Goal: Use online tool/utility: Use online tool/utility

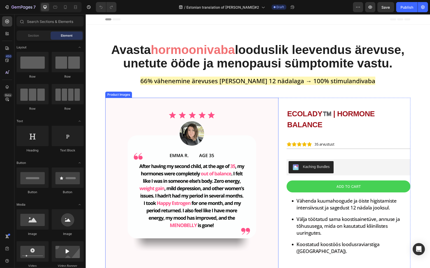
click at [181, 152] on img at bounding box center [191, 184] width 173 height 173
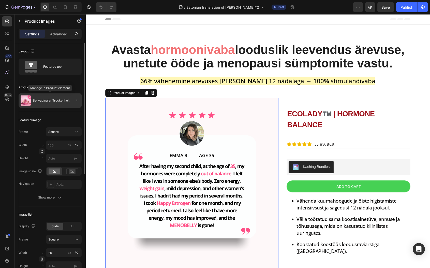
click at [60, 104] on div "Bei vaginaler Trockenheit" at bounding box center [50, 100] width 63 height 14
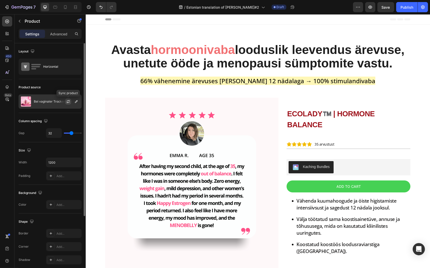
click at [67, 101] on icon "button" at bounding box center [68, 101] width 4 height 4
click at [77, 102] on icon "button" at bounding box center [76, 101] width 4 height 4
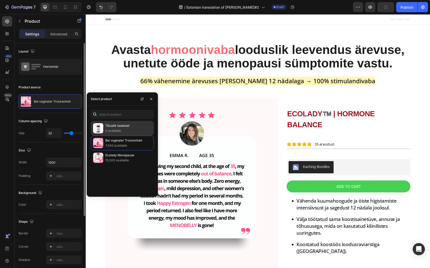
click at [107, 127] on p "Täiuslik tasakaal" at bounding box center [128, 125] width 46 height 5
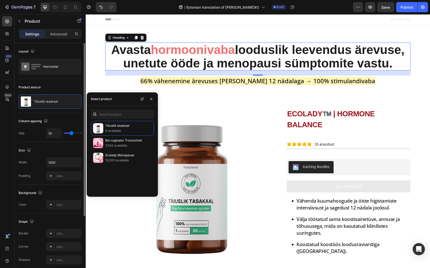
click at [296, 57] on h2 "Avasta hormoonivaba looduslik leevendus ärevuse, unetute ööde ja menopausi sümp…" at bounding box center [257, 56] width 305 height 28
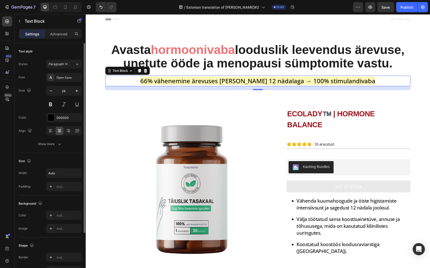
click at [270, 83] on span "66% vähenemine ärevuses vaid 12 nädalaga → 100% stimulandivaba" at bounding box center [257, 81] width 235 height 8
click at [200, 81] on span "66% vähenemine ärevuses vaid 12 nädalaga → 100% stimulandivaba" at bounding box center [257, 81] width 235 height 8
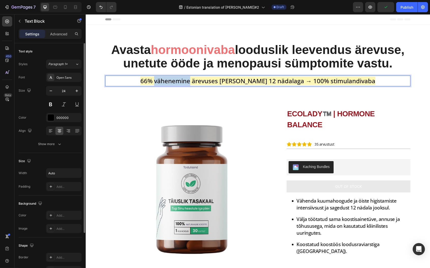
click at [200, 81] on span "66% vähenemine ärevuses vaid 12 nädalaga → 100% stimulandivaba" at bounding box center [257, 81] width 235 height 8
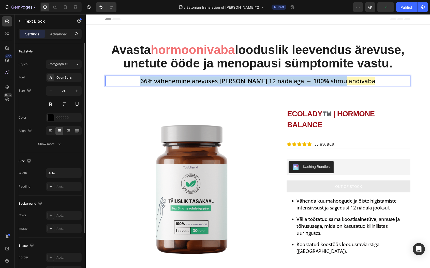
click at [200, 81] on span "66% vähenemine ärevuses vaid 12 nädalaga → 100% stimulandivaba" at bounding box center [257, 81] width 235 height 8
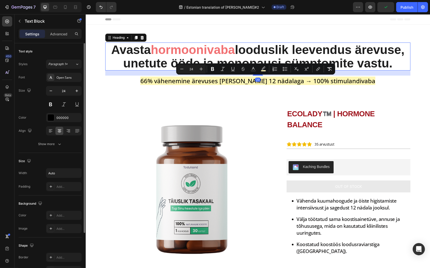
click at [161, 45] on span "hormoonivaba" at bounding box center [193, 49] width 84 height 13
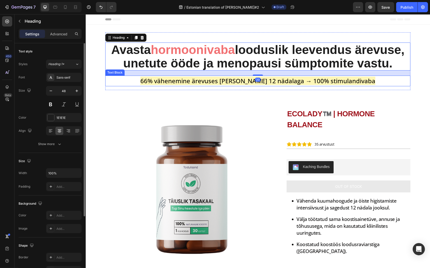
click at [178, 78] on span "66% vähenemine ärevuses vaid 12 nädalaga → 100% stimulandivaba" at bounding box center [257, 81] width 235 height 8
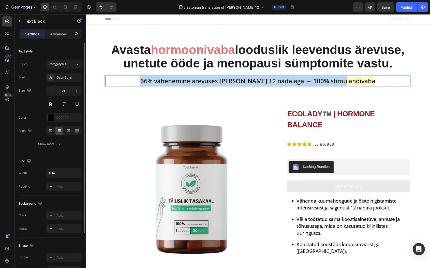
click at [178, 78] on span "66% vähenemine ärevuses vaid 12 nädalaga → 100% stimulandivaba" at bounding box center [257, 81] width 235 height 8
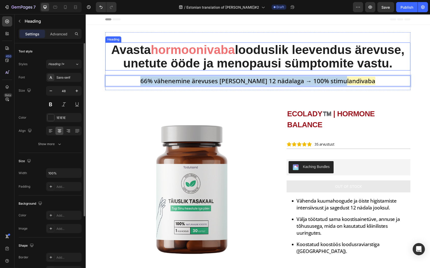
click at [160, 50] on span "hormoonivaba" at bounding box center [193, 49] width 84 height 13
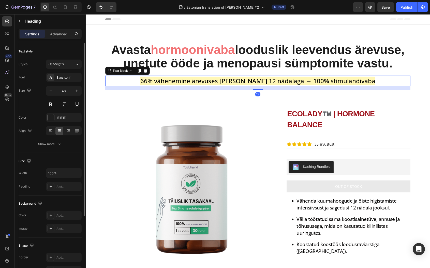
click at [175, 82] on span "66% vähenemine ärevuses vaid 12 nädalaga → 100% stimulandivaba" at bounding box center [257, 81] width 235 height 8
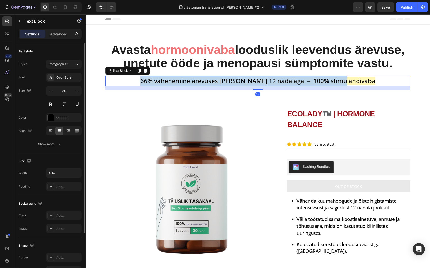
click at [175, 82] on span "66% vähenemine ärevuses vaid 12 nädalaga → 100% stimulandivaba" at bounding box center [257, 81] width 235 height 8
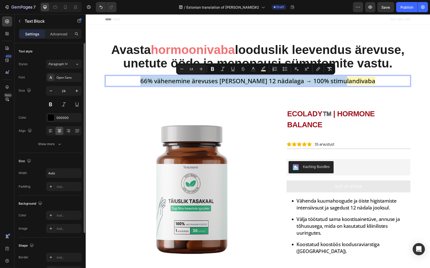
click at [168, 81] on span "66% vähenemine ärevuses vaid 12 nädalaga → 100% stimulandivaba" at bounding box center [257, 81] width 235 height 8
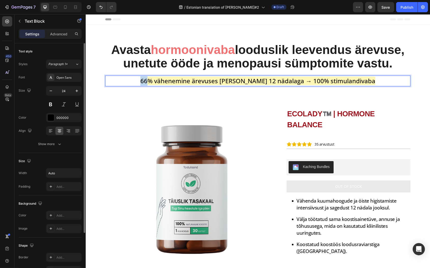
drag, startPoint x: 164, startPoint y: 81, endPoint x: 156, endPoint y: 82, distance: 7.9
click at [156, 82] on div "66% vähenemine ärevuses vaid 12 nädalaga → 100% stimulandivaba" at bounding box center [258, 81] width 236 height 11
drag, startPoint x: 169, startPoint y: 82, endPoint x: 205, endPoint y: 81, distance: 35.3
click at [205, 81] on span "79% vähenemine ärevuses vaid 12 nädalaga → 100% stimulandivaba" at bounding box center [257, 81] width 235 height 8
click at [240, 81] on span "79% naistest vähenes ärevuses vaid 12 nädalaga → 100% stimulandivaba" at bounding box center [258, 81] width 248 height 8
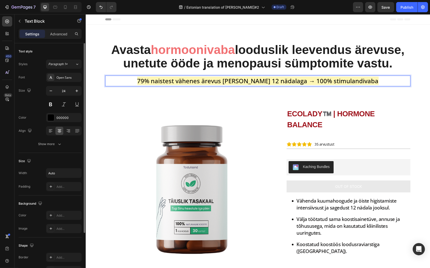
click at [323, 82] on span "79% naistest vähenes ärevus [PERSON_NAME] 12 nädalaga → 100% stimulandivaba" at bounding box center [257, 81] width 241 height 8
drag, startPoint x: 313, startPoint y: 81, endPoint x: 356, endPoint y: 81, distance: 43.0
click at [356, 81] on span "79% naistest vähenes ärevus [PERSON_NAME] 12 nädalaga → 100% stimulandivaba" at bounding box center [257, 81] width 241 height 8
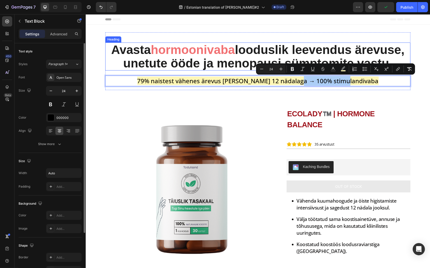
click at [322, 40] on div "Avasta hormoonivaba looduslik leevendus ärevuse, unetute ööde ja menopausi sümp…" at bounding box center [257, 61] width 305 height 58
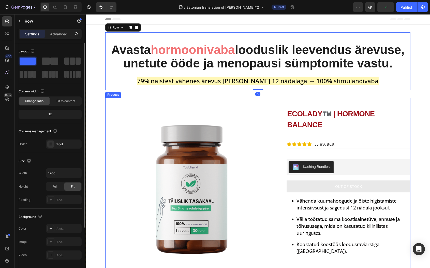
click at [261, 173] on img at bounding box center [191, 184] width 173 height 173
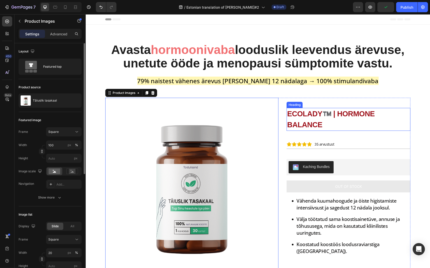
click at [320, 109] on h2 "ECOLADY™️ | HORMONE BALANCE" at bounding box center [348, 119] width 124 height 23
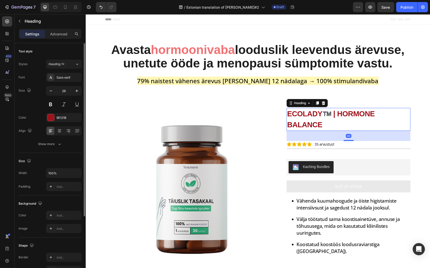
click at [310, 114] on h2 "ECOLADY™️ | HORMONE BALANCE" at bounding box center [348, 119] width 124 height 23
click at [310, 114] on p "ECOLADY™️ | HORMONE BALANCE" at bounding box center [348, 119] width 123 height 22
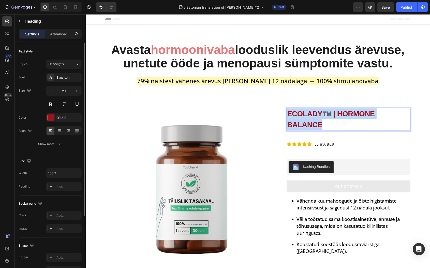
click at [310, 114] on p "ECOLADY™️ | HORMONE BALANCE" at bounding box center [348, 119] width 123 height 22
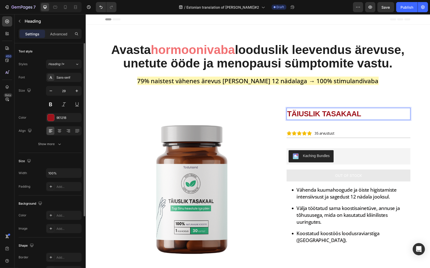
click at [310, 114] on p "TÄIUSLIK TASAKAAL" at bounding box center [348, 113] width 123 height 11
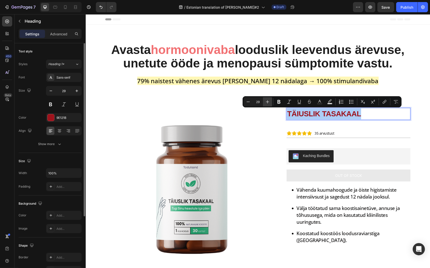
click at [270, 102] on button "Plus" at bounding box center [267, 101] width 9 height 9
type input "30"
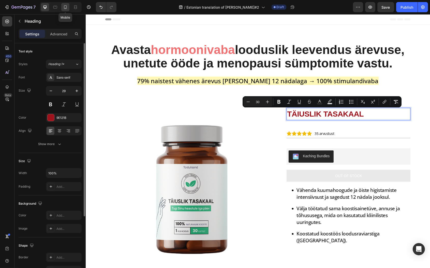
click at [63, 6] on icon at bounding box center [65, 7] width 5 height 5
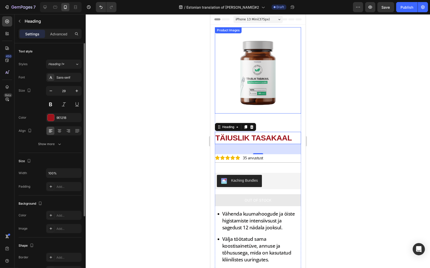
click at [258, 72] on img at bounding box center [258, 70] width 86 height 86
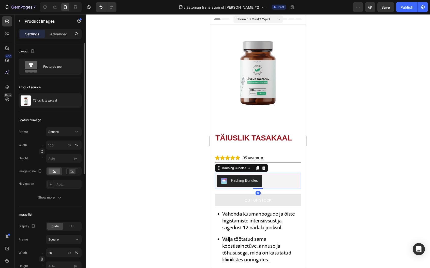
click at [268, 175] on div "Kaching Bundles" at bounding box center [258, 181] width 82 height 12
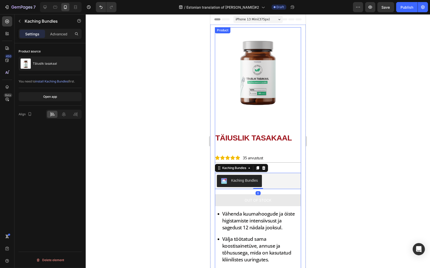
click at [260, 111] on div "Product Images" at bounding box center [258, 72] width 86 height 90
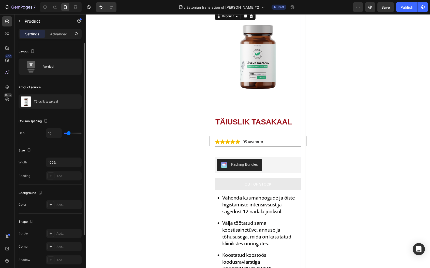
scroll to position [33, 0]
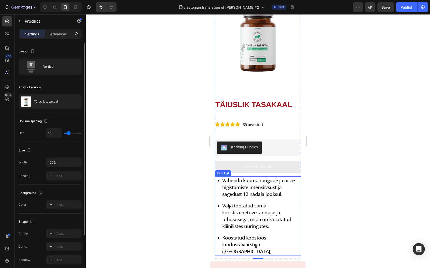
click at [248, 180] on p "Vähenda kuumahoogude ja öiste higistamiste intensiivsust ja sagedust 12 nädala …" at bounding box center [261, 187] width 78 height 21
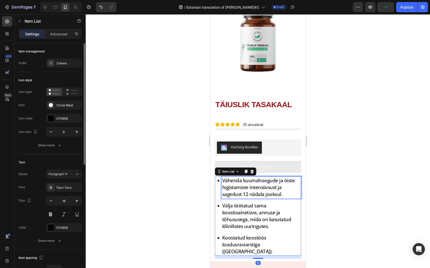
click at [241, 178] on p "Vähenda kuumahoogude ja öiste higistamiste intensiivsust ja sagedust 12 nädala …" at bounding box center [261, 187] width 78 height 21
click at [278, 177] on p "Vähenda kuumahoogude ja öiste higistamiste intensiivsust ja sagedust 12 nädala …" at bounding box center [261, 187] width 78 height 21
click at [276, 177] on p "Vähenda kuumahoogude ja öiste higistamiste intensiivsust ja sagedust 12 nädala …" at bounding box center [261, 187] width 78 height 21
click at [293, 177] on p "Vähenda kuumahoogusid ja öiste higistamiste intensiivsust ja sagedust 12 nädala…" at bounding box center [261, 187] width 78 height 21
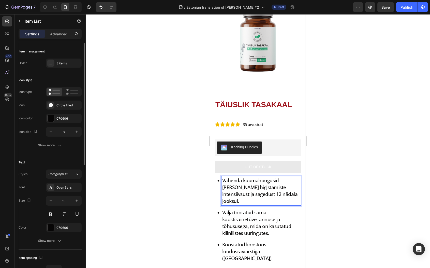
click at [247, 183] on p "Vähenda kuumahoogusid ja öist higistamiste intensiivsust ja sagedust 12 nädala …" at bounding box center [261, 190] width 78 height 27
drag, startPoint x: 247, startPoint y: 182, endPoint x: 242, endPoint y: 189, distance: 8.1
click at [242, 189] on p "Vähenda kuumahoogusid ja öist higistamist intensiivsust ja sagedust 12 nädala j…" at bounding box center [261, 190] width 78 height 27
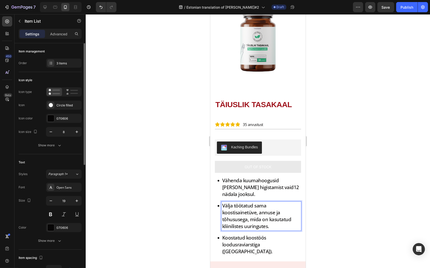
click at [246, 202] on p "Välja töötatud sama koostisainetüve, annuse ja tõhususega, mida on kasutatud kl…" at bounding box center [261, 215] width 78 height 27
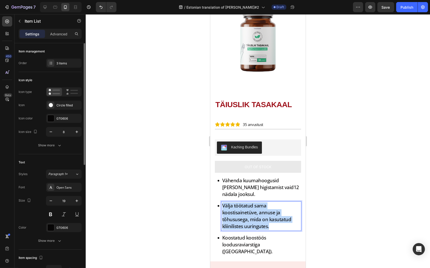
click at [246, 202] on p "Välja töötatud sama koostisainetüve, annuse ja tõhususega, mida on kasutatud kl…" at bounding box center [261, 215] width 78 height 27
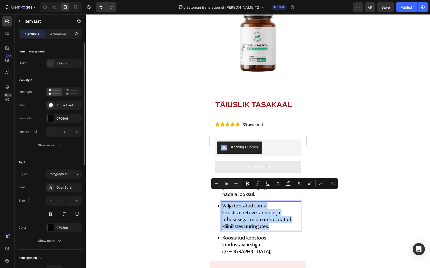
click at [277, 212] on p "Välja töötatud sama koostisainetüve, annuse ja tõhususega, mida on kasutatud kl…" at bounding box center [261, 215] width 78 height 27
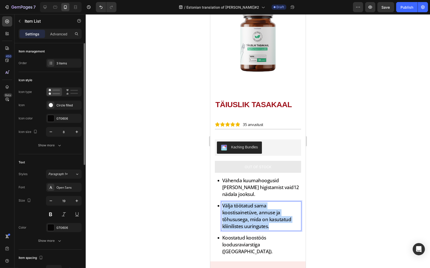
drag, startPoint x: 272, startPoint y: 216, endPoint x: 221, endPoint y: 194, distance: 55.1
click at [222, 202] on p "Välja töötatud sama koostisainetüve, annuse ja tõhususega, mida on kasutatud kl…" at bounding box center [261, 215] width 78 height 27
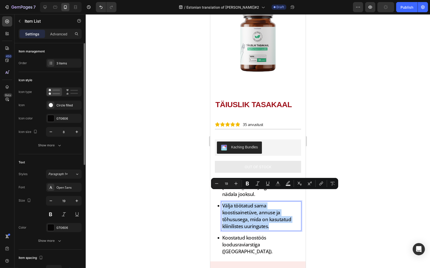
click at [231, 202] on p "Välja töötatud sama koostisainetüve, annuse ja tõhususega, mida on kasutatud kl…" at bounding box center [261, 215] width 78 height 27
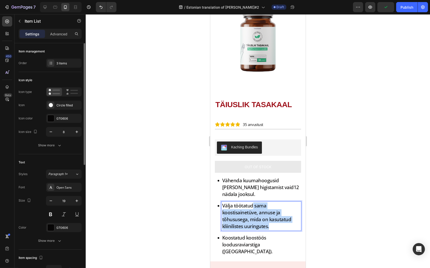
drag, startPoint x: 253, startPoint y: 194, endPoint x: 281, endPoint y: 216, distance: 36.7
click at [281, 216] on p "Välja töötatud sama koostisainetüve, annuse ja tõhususega, mida on kasutatud kl…" at bounding box center [261, 215] width 78 height 27
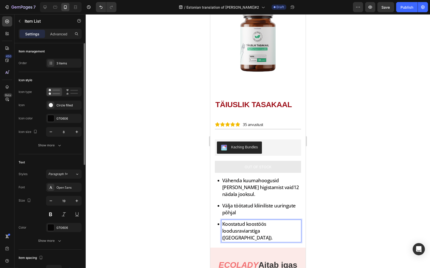
click at [261, 220] on p "Koostatud koostöös loodusraviarstiga (ND)." at bounding box center [261, 230] width 78 height 21
click at [272, 220] on p "Koostatud koostöös loodusraviarstiga (ND)." at bounding box center [261, 230] width 78 height 21
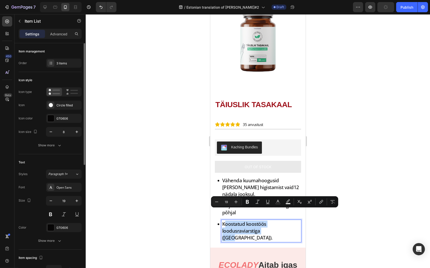
drag, startPoint x: 270, startPoint y: 219, endPoint x: 220, endPoint y: 213, distance: 49.6
click at [222, 220] on p "Koostatud koostöös loodusraviarstiga (ND)." at bounding box center [261, 230] width 78 height 21
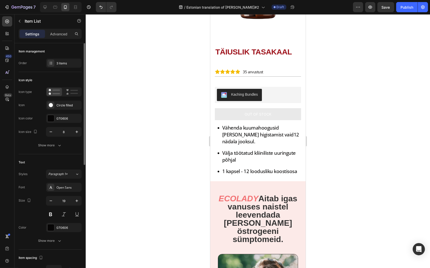
scroll to position [89, 0]
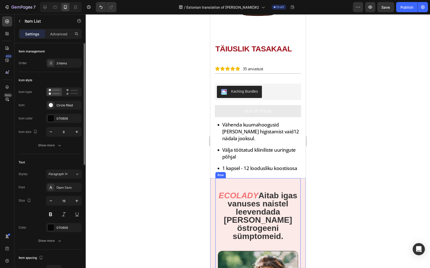
click at [257, 191] on icon "ECOLADY" at bounding box center [238, 195] width 40 height 9
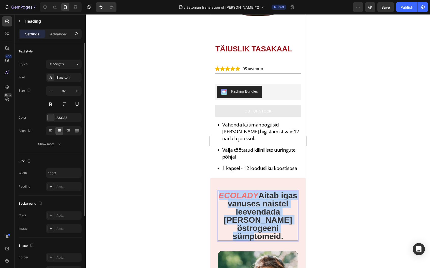
click at [257, 191] on icon "ECOLADY" at bounding box center [238, 195] width 40 height 9
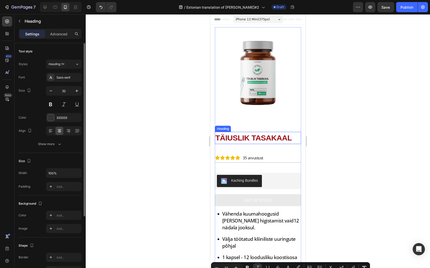
scroll to position [55, 0]
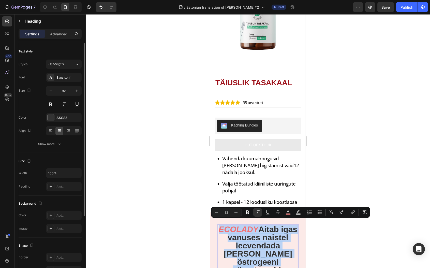
click at [249, 225] on icon "ECOLADY" at bounding box center [238, 229] width 40 height 9
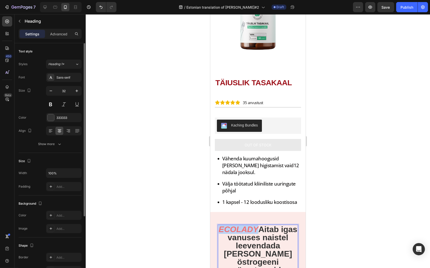
click at [249, 225] on icon "ECOLADY" at bounding box center [238, 229] width 40 height 9
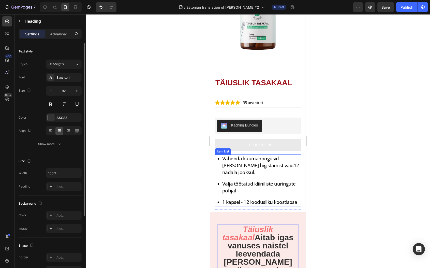
click at [267, 199] on p "1 kapsel - 12 loodusliku koostisosa" at bounding box center [261, 202] width 78 height 7
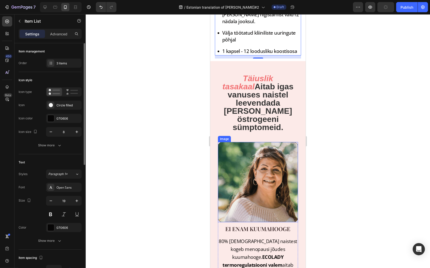
scroll to position [246, 0]
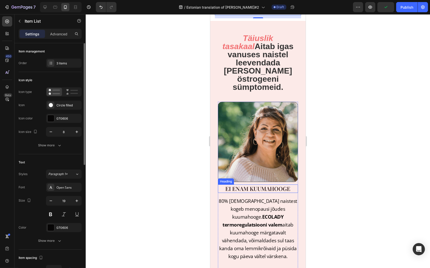
click at [248, 184] on h3 "EI ENAM KUUMAHOOGE" at bounding box center [258, 188] width 80 height 8
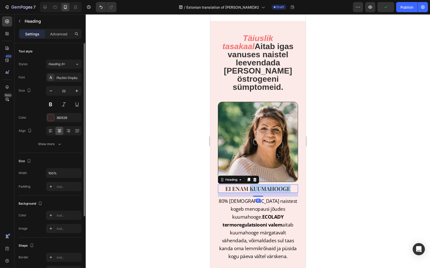
click at [248, 184] on h3 "EI ENAM KUUMAHOOGE" at bounding box center [258, 188] width 80 height 8
click at [248, 185] on p "EI ENAM KUUMAHOOGE" at bounding box center [257, 188] width 79 height 7
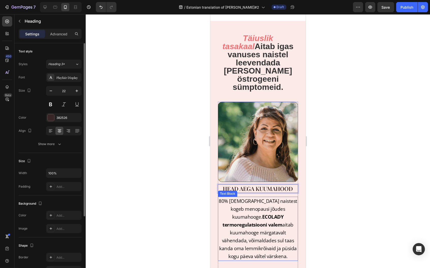
click at [241, 197] on p "80% Eesti naistest kogeb menopausi jõudes kuumahooge. ECOLADY termoregulatsioon…" at bounding box center [257, 228] width 79 height 63
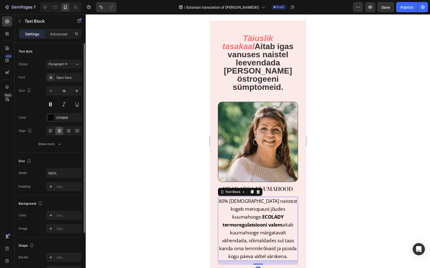
click at [241, 197] on p "80% Eesti naistest kogeb menopausi jõudes kuumahooge. ECOLADY termoregulatsioon…" at bounding box center [257, 228] width 79 height 63
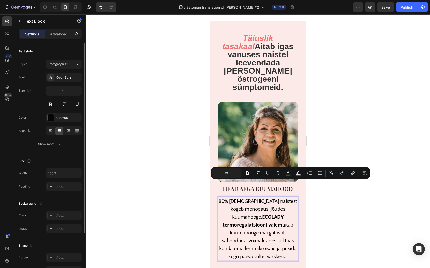
click at [257, 202] on p "80% Eesti naistest kogeb menopausi jõudes kuumahooge. ECOLADY termoregulatsioon…" at bounding box center [257, 228] width 79 height 63
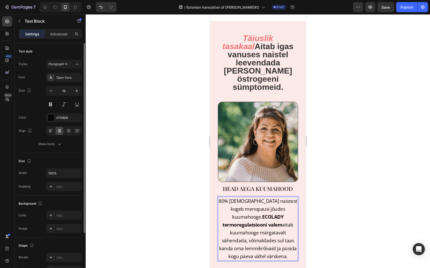
click at [237, 213] on strong "ECOLADY termoregulatsiooni valem" at bounding box center [252, 220] width 61 height 14
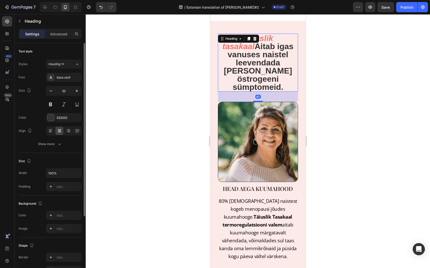
click at [269, 34] on icon "Täiuslik tasakaal" at bounding box center [247, 42] width 51 height 17
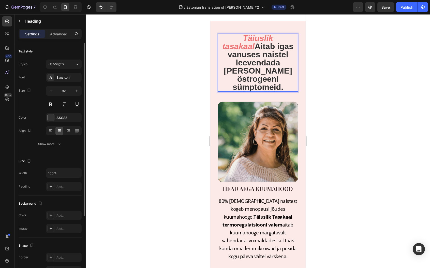
click at [261, 34] on icon "Täiuslik tasakaal" at bounding box center [247, 42] width 51 height 17
click at [260, 34] on icon "Täiuslik tasakaal" at bounding box center [247, 42] width 51 height 17
click at [262, 213] on strong "Täiuslik Tasakaal termoregulatsiooni valem" at bounding box center [257, 220] width 70 height 14
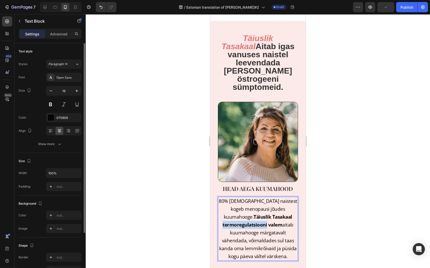
click at [253, 213] on strong "Täiuslik Tasakaal termoregulatsiooni valem" at bounding box center [257, 220] width 70 height 14
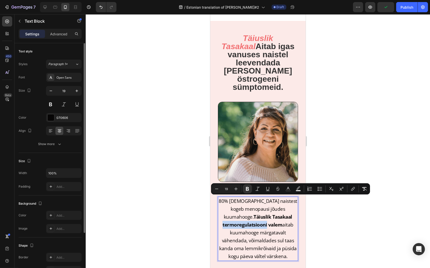
click at [244, 203] on p "80% Eesti naistest kogeb menopausi jõudes kuumahooge. Täiuslik Tasakaal termore…" at bounding box center [257, 228] width 79 height 63
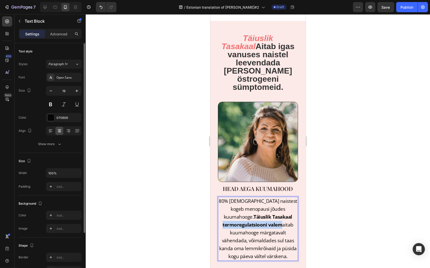
drag, startPoint x: 219, startPoint y: 200, endPoint x: 278, endPoint y: 199, distance: 59.3
click at [280, 200] on p "80% Eesti naistest kogeb menopausi jõudes kuumahooge. Täiuslik Tasakaal termore…" at bounding box center [257, 228] width 79 height 63
click at [264, 197] on p "80% Eesti naistest kogeb menopausi jõudes kuumahooge. Täiuslik Tasakaal aitab k…" at bounding box center [257, 228] width 79 height 63
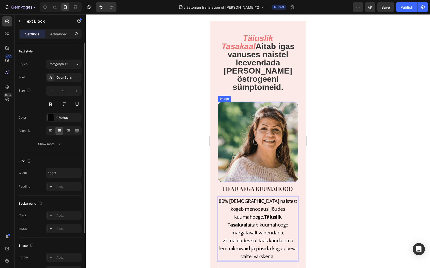
click at [268, 131] on img at bounding box center [258, 142] width 80 height 80
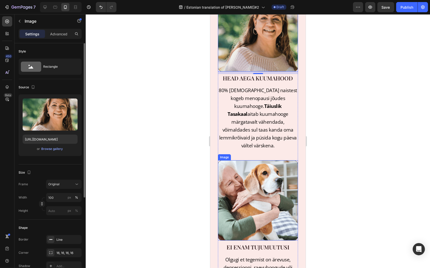
scroll to position [349, 0]
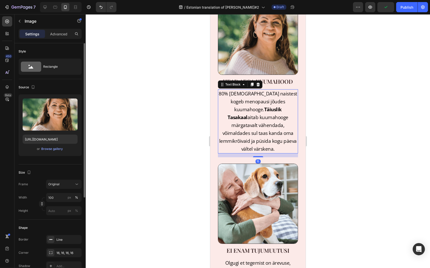
click at [258, 114] on p "80% Eesti naistest kogeb menopausi jõudes kuumahooge. Täiuslik Tasakaal aitab k…" at bounding box center [257, 121] width 79 height 63
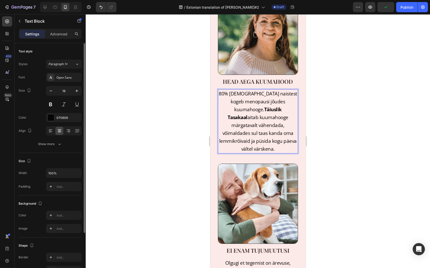
click at [253, 113] on p "80% Eesti naistest kogeb menopausi jõudes kuumahooge. Täiuslik Tasakaal aitab k…" at bounding box center [257, 121] width 79 height 63
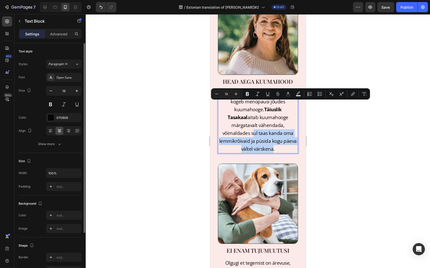
drag, startPoint x: 276, startPoint y: 105, endPoint x: 289, endPoint y: 121, distance: 20.9
click at [289, 121] on p "80% Eesti naistest kogeb menopausi jõudes kuumahooge. Täiuslik Tasakaal aitab k…" at bounding box center [257, 121] width 79 height 63
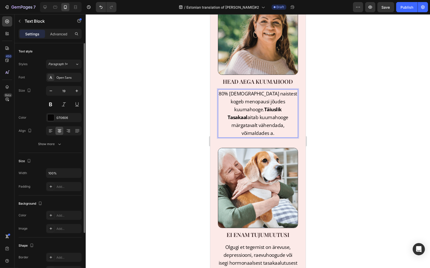
click at [284, 106] on p "80% Eesti naistest kogeb menopausi jõudes kuumahooge. Täiuslik Tasakaal aitab k…" at bounding box center [257, 113] width 79 height 47
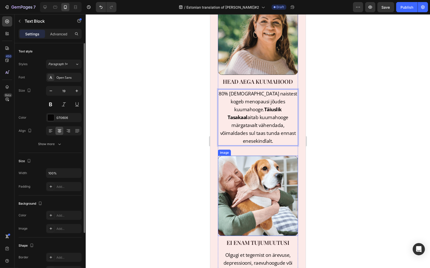
click at [244, 180] on img at bounding box center [258, 196] width 80 height 80
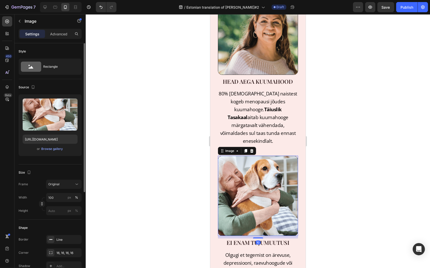
scroll to position [360, 0]
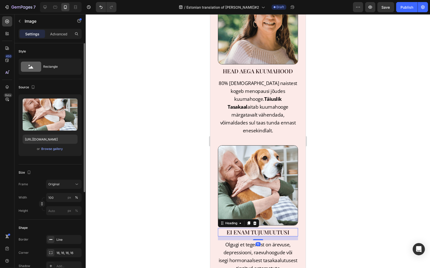
click at [238, 228] on h3 "Ei enam tujumuutusi" at bounding box center [258, 232] width 80 height 8
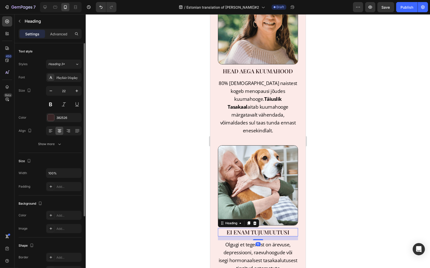
click at [238, 228] on h3 "Ei enam tujumuutusi" at bounding box center [258, 232] width 80 height 8
click at [238, 228] on p "Ei enam tujumuutusi" at bounding box center [257, 231] width 79 height 7
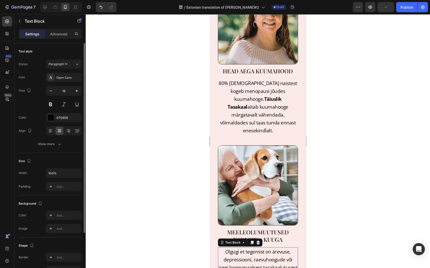
click at [265, 155] on img at bounding box center [258, 185] width 80 height 80
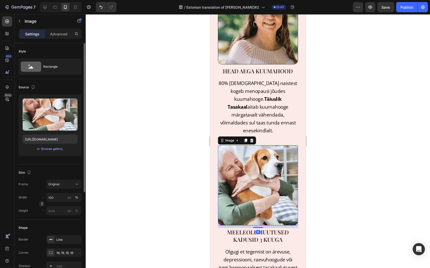
scroll to position [408, 0]
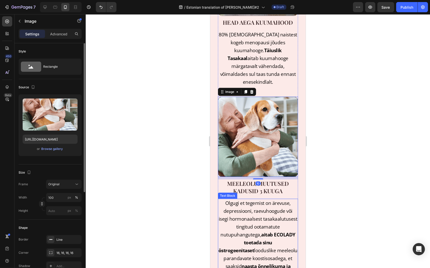
click at [257, 199] on p "Olgugi et tegemist on ärevuse, depressiooni, raevuhoogude või isegi hormonaalse…" at bounding box center [257, 238] width 79 height 79
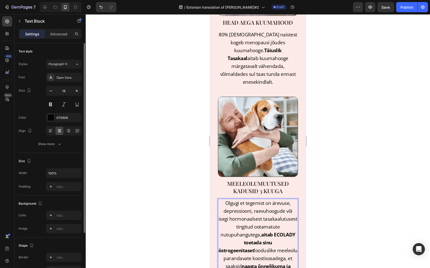
click at [222, 210] on p "Olgugi et tegemist on ärevuse, depressiooni, raevuhoogude või isegi hormonaalse…" at bounding box center [257, 238] width 79 height 79
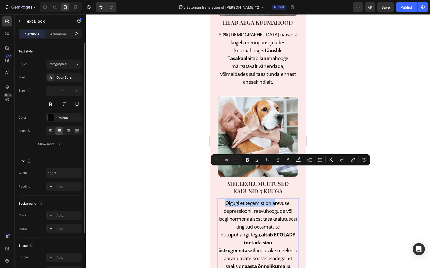
drag, startPoint x: 272, startPoint y: 170, endPoint x: 219, endPoint y: 170, distance: 52.9
click at [219, 199] on p "Olgugi et tegemist on ärevuse, depressiooni, raevuhoogude või isegi hormonaalse…" at bounding box center [257, 238] width 79 height 79
click at [222, 199] on p "Olgugi et tegemist on ärevuse, depressiooni, raevuhoogude või isegi hormonaalse…" at bounding box center [257, 238] width 79 height 79
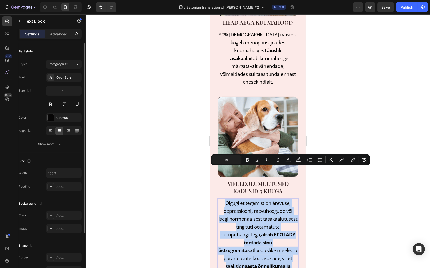
drag, startPoint x: 222, startPoint y: 170, endPoint x: 291, endPoint y: 242, distance: 99.1
click at [291, 242] on p "Olgugi et tegemist on ärevuse, depressiooni, raevuhoogude või isegi hormonaalse…" at bounding box center [257, 238] width 79 height 79
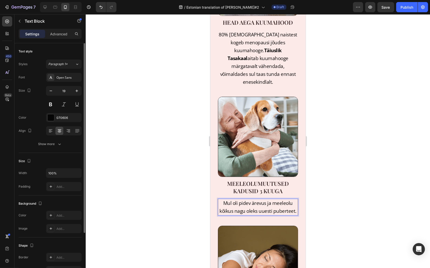
click at [275, 199] on p "Mul oli pidev ärevus ja meeleolu kõikus nagu oleks uuesti puberteet." at bounding box center [257, 207] width 79 height 16
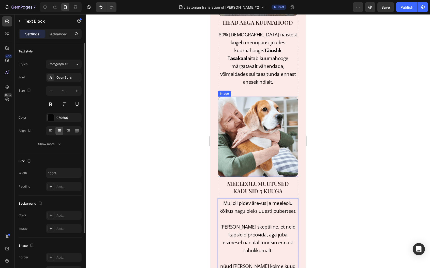
click at [272, 103] on img at bounding box center [258, 137] width 80 height 80
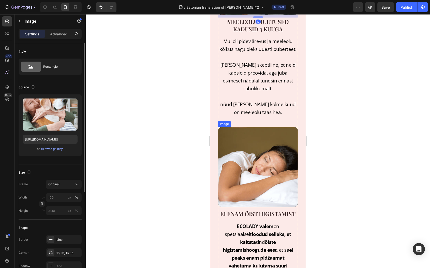
scroll to position [579, 0]
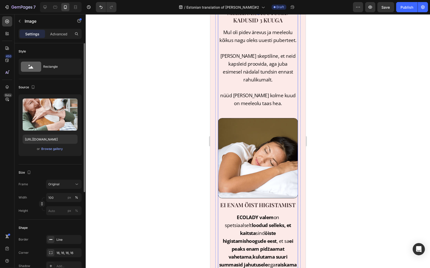
click at [261, 172] on div "Image EI ENAM ÖIST HIGISTAMIST Heading ECOLADY valem on spetsiaalselt loodud se…" at bounding box center [258, 199] width 80 height 163
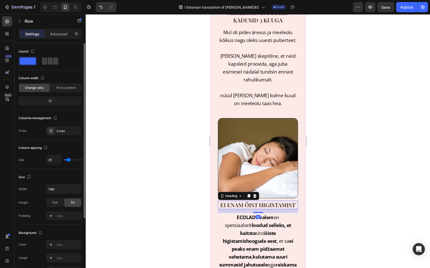
click at [261, 201] on h3 "EI ENAM ÖIST HIGISTAMIST" at bounding box center [258, 205] width 80 height 8
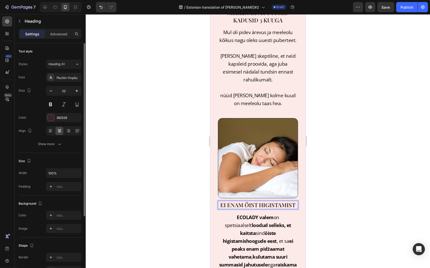
click at [261, 201] on h3 "EI ENAM ÖIST HIGISTAMIST" at bounding box center [258, 205] width 80 height 8
click at [261, 201] on p "EI ENAM ÖIST HIGISTAMIST" at bounding box center [257, 204] width 79 height 7
click at [272, 201] on p "öised higistam" at bounding box center [257, 204] width 79 height 7
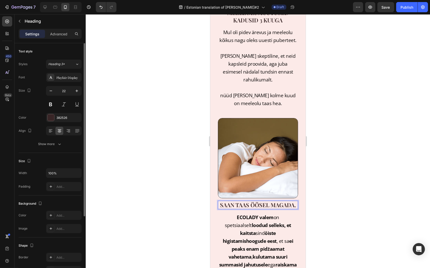
click at [259, 230] on strong "öiste higistamishoogude eest" at bounding box center [250, 237] width 54 height 14
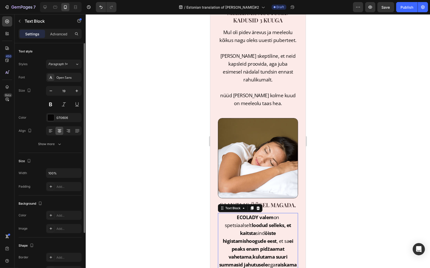
click at [236, 214] on strong "ECOLADY valem" at bounding box center [254, 217] width 37 height 7
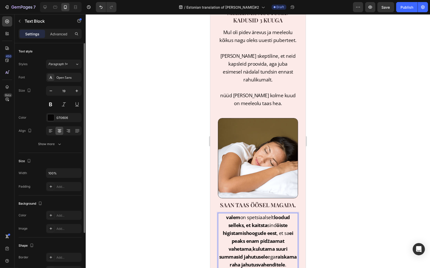
click at [226, 214] on strong "valem" at bounding box center [233, 217] width 14 height 7
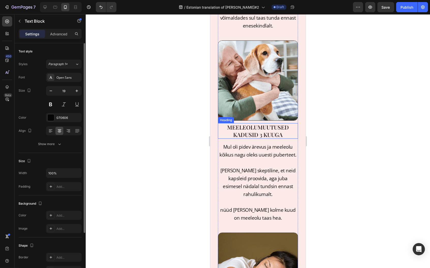
click at [226, 124] on p "meeleolumuutused kadusid 3 kuuga" at bounding box center [257, 131] width 79 height 14
click at [281, 124] on p ""meeleolumuutused kadusid 3 kuuga" at bounding box center [257, 131] width 79 height 14
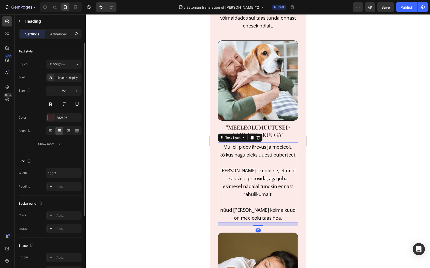
click at [226, 143] on p "Mul oli pidev ärevus ja meeleolu kõikus nagu oleks uuesti puberteet." at bounding box center [257, 151] width 79 height 16
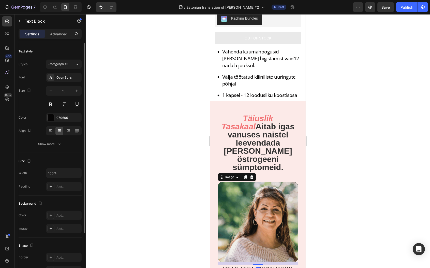
click at [247, 182] on img at bounding box center [258, 222] width 80 height 80
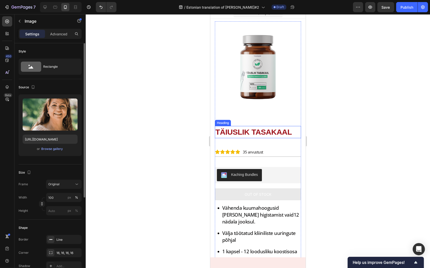
scroll to position [0, 0]
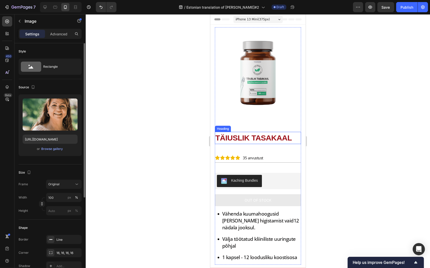
click at [258, 134] on span "TÄIUSLIK TASAKAAL" at bounding box center [253, 138] width 77 height 8
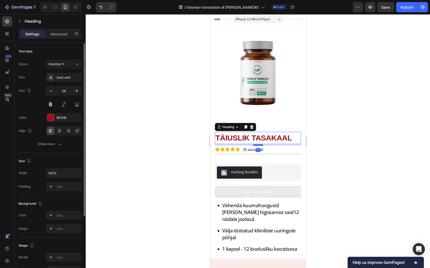
drag, startPoint x: 256, startPoint y: 149, endPoint x: 256, endPoint y: 140, distance: 8.4
click at [256, 144] on div at bounding box center [258, 145] width 10 height 2
click at [276, 109] on img at bounding box center [258, 70] width 86 height 86
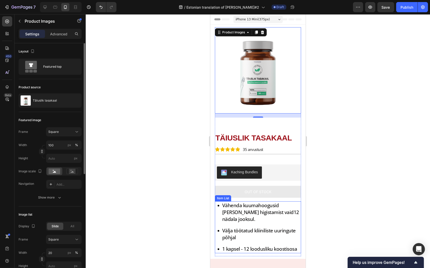
click at [237, 203] on p "Vähenda kuumahoogusid ja öist higistamist vaid12 nädala jooksul." at bounding box center [261, 212] width 78 height 21
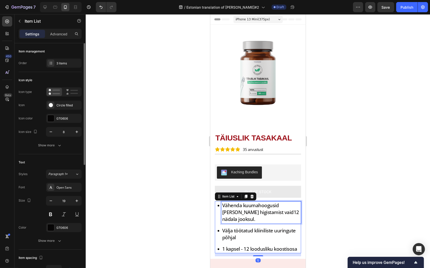
click at [242, 202] on p "Vähenda kuumahoogusid ja öist higistamist vaid12 nädala jooksul." at bounding box center [261, 212] width 78 height 21
click at [241, 202] on p "Vähenda kuumahoogusid ja öist higistamist vaid12 nädala jooksul." at bounding box center [261, 212] width 78 height 21
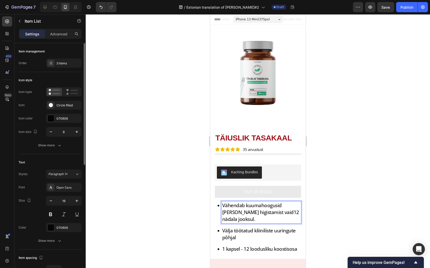
click at [256, 208] on p "Vähendab kuumahoogusid ja öist higistamist vaid12 nädala jooksul." at bounding box center [261, 212] width 78 height 21
click at [249, 212] on div "Vähendab kuumahoogusid ja öist higistamist vaid 12 nädala jooksul. Välja töötat…" at bounding box center [259, 227] width 84 height 52
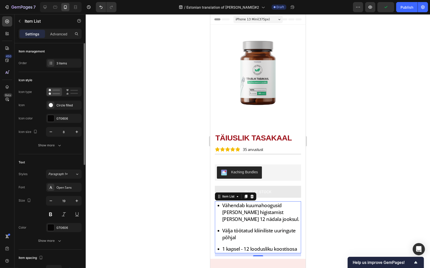
click at [243, 227] on p "Välja töötatud kliiniliste uuringute põhjal" at bounding box center [261, 234] width 78 height 14
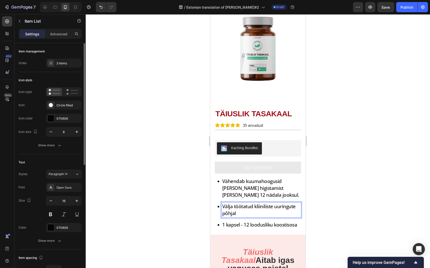
scroll to position [71, 0]
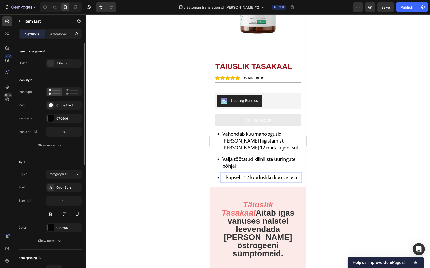
click at [280, 177] on div "1 kapsel - 12 loodusliku koostisosa" at bounding box center [261, 177] width 80 height 8
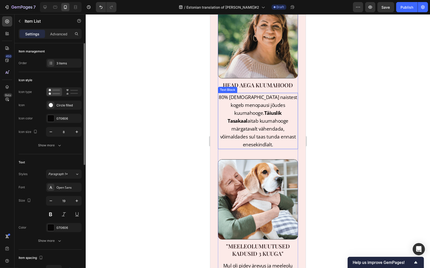
scroll to position [370, 0]
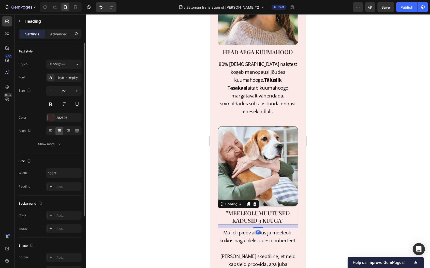
click at [251, 209] on h3 ""meeleolumuutused kadusid 3 kuuga"" at bounding box center [258, 217] width 80 height 16
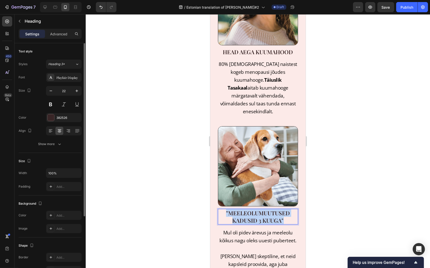
click at [251, 209] on p ""meeleolumuutused kadusid 3 kuuga"" at bounding box center [257, 216] width 79 height 14
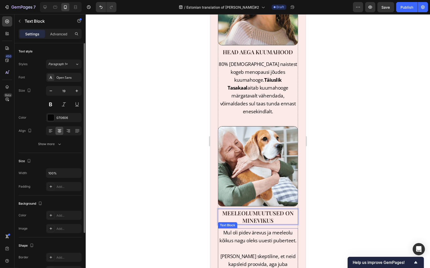
click at [255, 229] on p "Mul oli pidev ärevus ja meeleolu kõikus nagu oleks uuesti puberteet." at bounding box center [257, 237] width 79 height 16
click at [271, 253] on p "Olin küll skeptiline, et neid kapsleid proovida, aga juba esimesel nädalal tund…" at bounding box center [257, 268] width 79 height 32
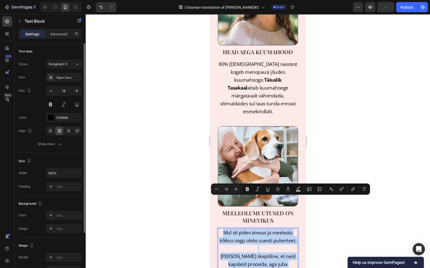
drag, startPoint x: 272, startPoint y: 254, endPoint x: 202, endPoint y: 196, distance: 90.5
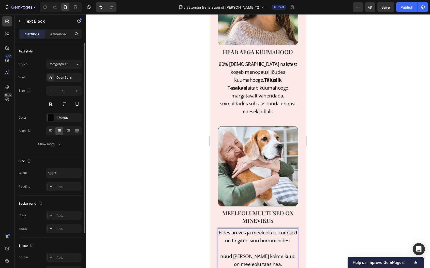
drag, startPoint x: 269, startPoint y: 255, endPoint x: 226, endPoint y: 230, distance: 48.9
click at [226, 230] on div "Pidev ärevus ja meeleolukõikumised on tingitud sinu hormoonidest nüüd peale kol…" at bounding box center [258, 256] width 80 height 56
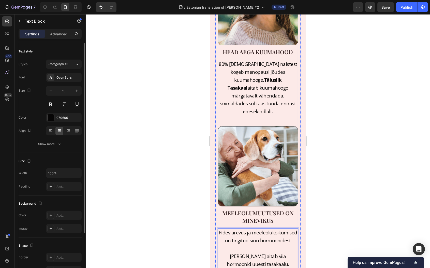
click at [279, 134] on img at bounding box center [258, 166] width 80 height 80
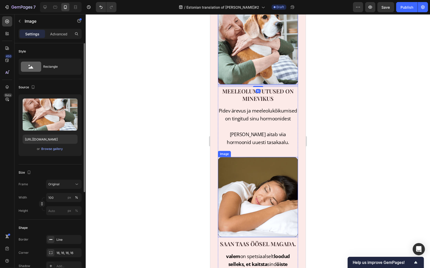
scroll to position [546, 0]
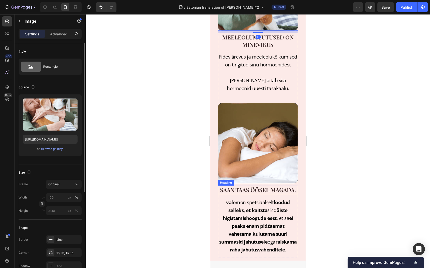
click at [261, 186] on h3 "saan taas öösel magada." at bounding box center [258, 190] width 80 height 8
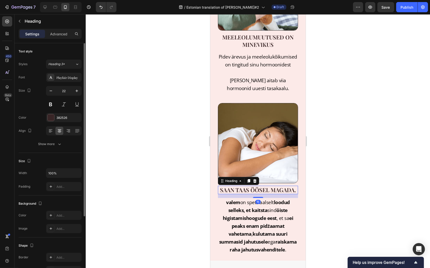
click at [261, 186] on h3 "saan taas öösel magada." at bounding box center [258, 190] width 80 height 8
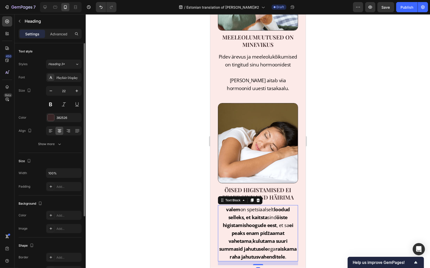
click at [262, 206] on strong "loodud selleks, et kaitsta" at bounding box center [259, 213] width 62 height 14
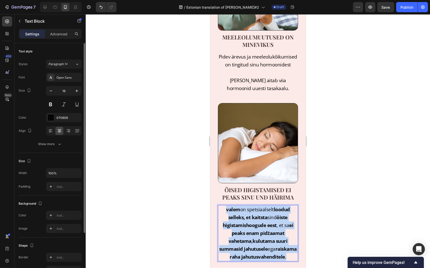
click at [262, 206] on strong "loodud selleks, et kaitsta" at bounding box center [259, 213] width 62 height 14
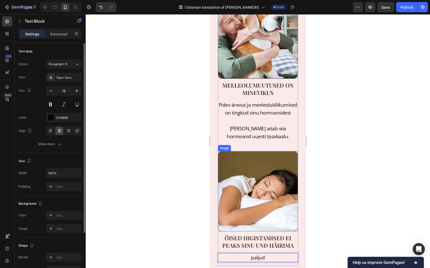
scroll to position [547, 0]
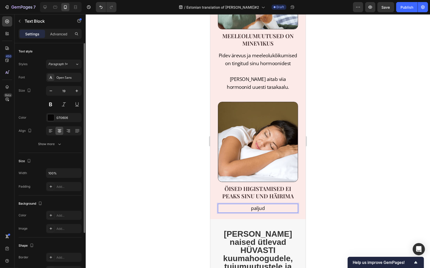
click at [252, 204] on p "paljud" at bounding box center [257, 208] width 79 height 8
click at [274, 204] on p "Paljud" at bounding box center [257, 208] width 79 height 8
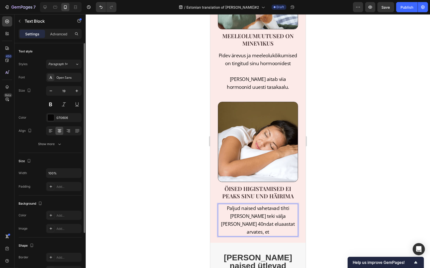
click at [271, 204] on p "Paljud naised vahetavad tihti peale oma teki välja peale 40ndat eluaastat arvat…" at bounding box center [257, 220] width 79 height 32
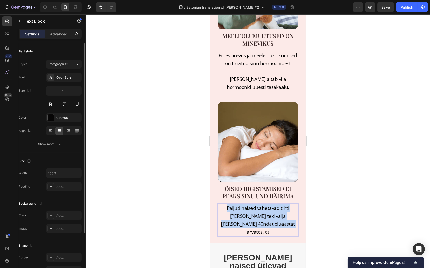
click at [271, 204] on p "Paljud naised vahetavad tihti peale oma teki välja peale 40ndat eluaastat arvat…" at bounding box center [257, 220] width 79 height 32
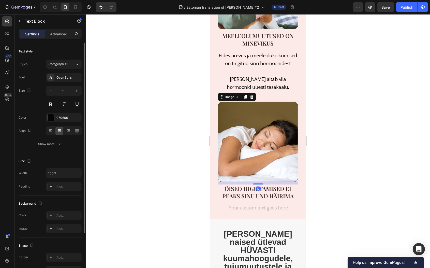
click at [251, 121] on img at bounding box center [258, 142] width 80 height 80
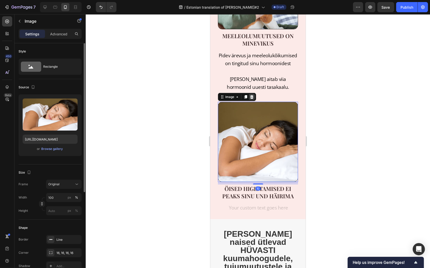
click at [253, 95] on icon at bounding box center [251, 97] width 4 height 4
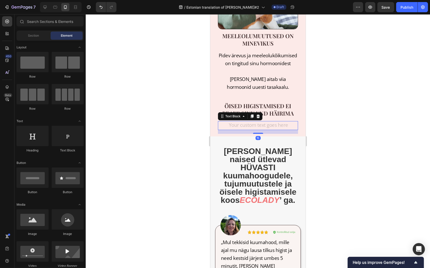
click at [247, 121] on div "Rich Text Editor. Editing area: main" at bounding box center [258, 125] width 80 height 9
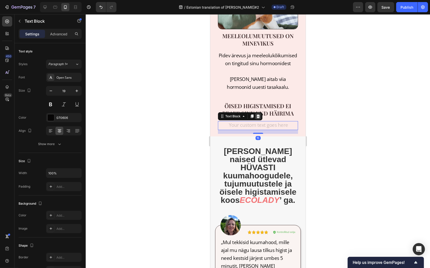
click at [256, 114] on icon at bounding box center [258, 116] width 4 height 4
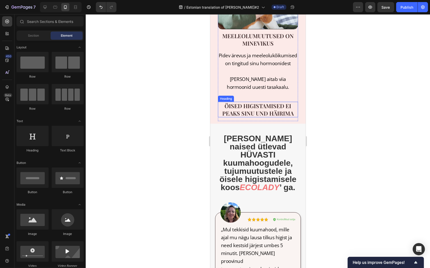
click at [255, 102] on p "Öised higistamised ei peaks sinu und häirima" at bounding box center [257, 109] width 79 height 14
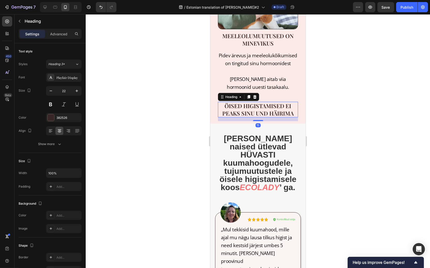
click at [255, 95] on icon at bounding box center [255, 97] width 4 height 4
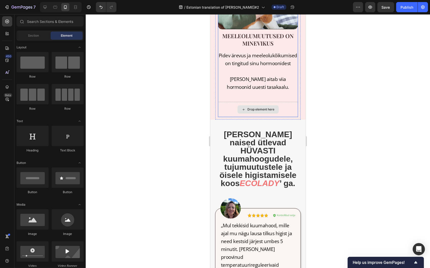
click at [225, 102] on div "Drop element here" at bounding box center [258, 109] width 80 height 15
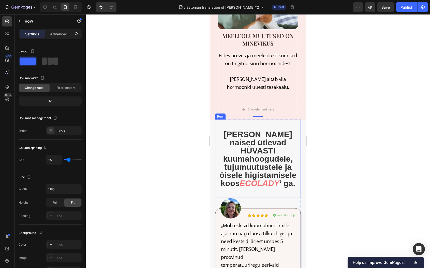
scroll to position [548, 0]
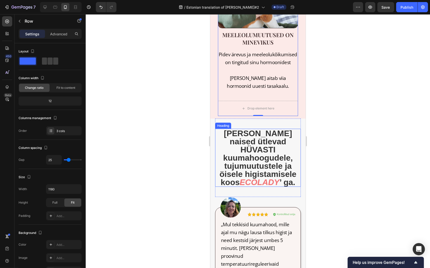
click at [232, 129] on h2 "Sajad naised ütlevad HÜVASTI kuumahoogudele, tujumuutustele ja öisele higistami…" at bounding box center [258, 158] width 86 height 58
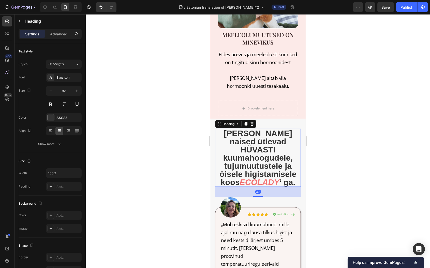
click at [232, 129] on h2 "Sajad naised ütlevad HÜVASTI kuumahoogudele, tujumuutustele ja öisele higistami…" at bounding box center [258, 158] width 86 height 58
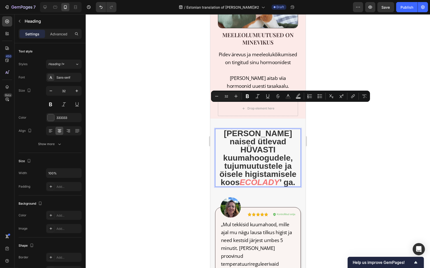
click at [232, 129] on p "Sajad naised ütlevad HÜVASTI kuumahoogudele, tujumuutustele ja öisele higistami…" at bounding box center [257, 157] width 85 height 57
click at [249, 129] on p "Sajad naised ütlevad HÜVASTI kuumahoogudele, tujumuutustele ja öisele higistami…" at bounding box center [257, 157] width 85 height 57
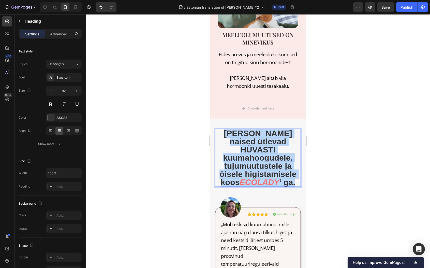
drag, startPoint x: 295, startPoint y: 150, endPoint x: 416, endPoint y: 118, distance: 124.8
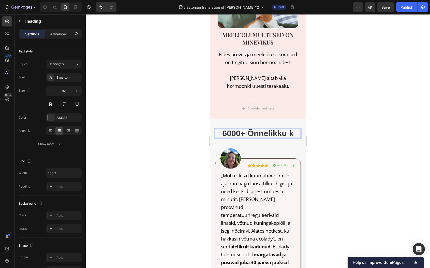
click at [251, 129] on p "6000+ Õnnelikku k" at bounding box center [257, 133] width 85 height 8
click at [291, 129] on p "6000+ õnnelikku k" at bounding box center [257, 133] width 85 height 8
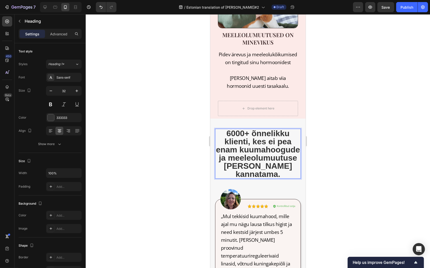
click at [255, 129] on p "6000+ õnnelikku klienti, kes ei pea enam kuumahoogude ja meeleolumuutuse käes k…" at bounding box center [257, 153] width 85 height 49
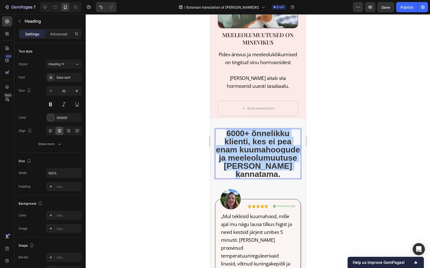
click at [255, 129] on p "6000+ õnnelikku klienti, kes ei pea enam kuumahoogude ja meeleolumuutuse käes k…" at bounding box center [257, 153] width 85 height 49
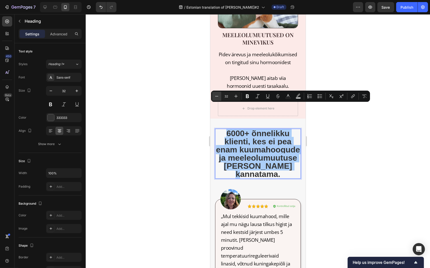
click at [216, 98] on icon "Editor contextual toolbar" at bounding box center [216, 96] width 5 height 5
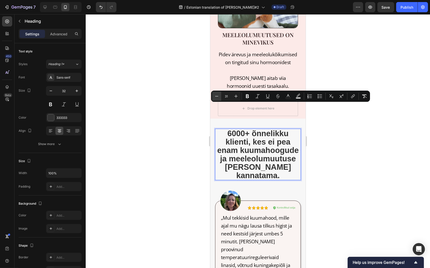
click at [217, 98] on icon "Editor contextual toolbar" at bounding box center [216, 96] width 5 height 5
type input "30"
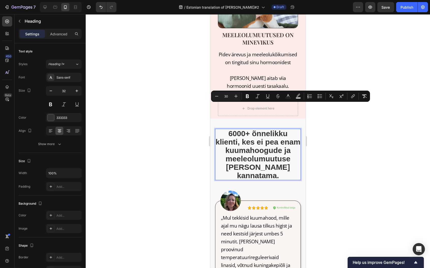
click at [186, 120] on div at bounding box center [258, 141] width 344 height 254
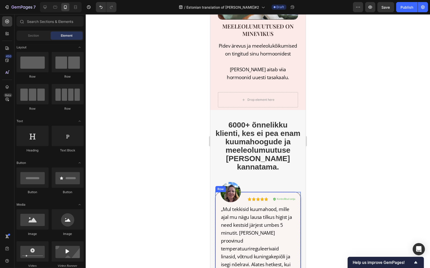
scroll to position [559, 0]
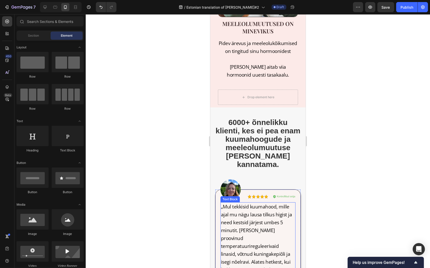
click at [256, 203] on p "„Mul tekkisid kuumahood, mille ajal mu nägu lausa tilkus higist ja need kestsid…" at bounding box center [258, 270] width 74 height 134
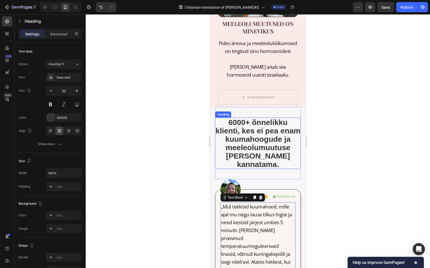
click at [267, 118] on span "6000+ õnnelikku klienti, kes ei pea enam kuumahoogude ja meeleolumuutuse käes k…" at bounding box center [257, 143] width 85 height 50
click at [276, 212] on p "„Mul tekkisid kuumahood, mille ajal mu nägu lausa tilkus higist ja need kestsid…" at bounding box center [258, 270] width 74 height 134
click at [277, 212] on p "„Mul tekkisid kuumahood, mille ajal mu nägu lausa tilkus higist ja need kestsid…" at bounding box center [258, 270] width 74 height 134
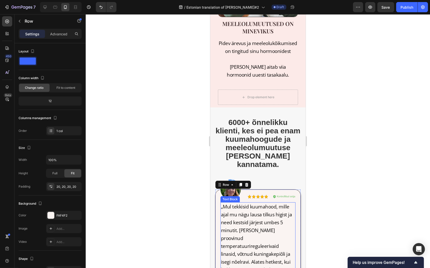
click at [281, 213] on p "„Mul tekkisid kuumahood, mille ajal mu nägu lausa tilkus higist ja need kestsid…" at bounding box center [258, 270] width 74 height 134
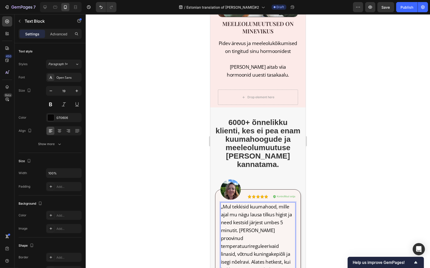
click at [281, 213] on p "„Mul tekkisid kuumahood, mille ajal mu nägu lausa tilkus higist ja need kestsid…" at bounding box center [258, 270] width 74 height 134
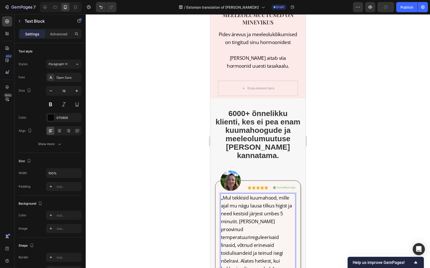
scroll to position [570, 0]
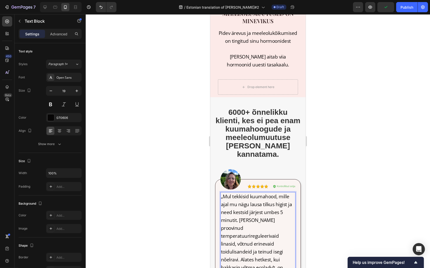
click at [263, 225] on p "„Mul tekkisid kuumahood, mille ajal mu nägu lausa tilkus higist ja need kestsid…" at bounding box center [258, 263] width 74 height 142
click at [249, 208] on p "„Mul tekkisid kuumahood, mille ajal mu nägu lausa tilkus higist ja need kestsid…" at bounding box center [258, 267] width 74 height 150
drag, startPoint x: 248, startPoint y: 233, endPoint x: 257, endPoint y: 234, distance: 8.4
click at [258, 235] on p "„Mul tekkisid kuumahood, mille ajal mu nägu lausa tilkus higist ja need kestsid…" at bounding box center [258, 267] width 74 height 150
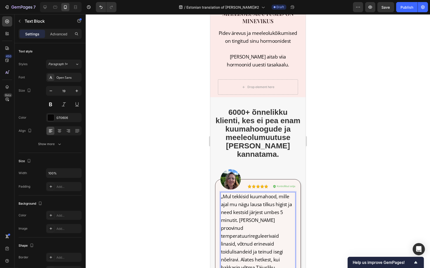
drag, startPoint x: 266, startPoint y: 240, endPoint x: 281, endPoint y: 242, distance: 15.4
click at [281, 242] on p "„Mul tekkisid kuumahood, mille ajal mu nägu lausa tilkus higist ja need kestsid…" at bounding box center [258, 271] width 74 height 158
click at [269, 240] on p "„Mul tekkisid kuumahood, mille ajal mu nägu lausa tilkus higist ja need kestsid…" at bounding box center [258, 267] width 74 height 150
click at [266, 240] on p "„Mul tekkisid kuumahood, mille ajal mu nägu lausa tilkus higist ja need kestsid…" at bounding box center [258, 267] width 74 height 150
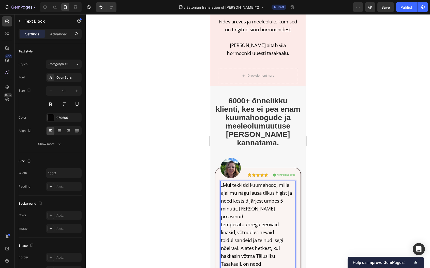
scroll to position [602, 0]
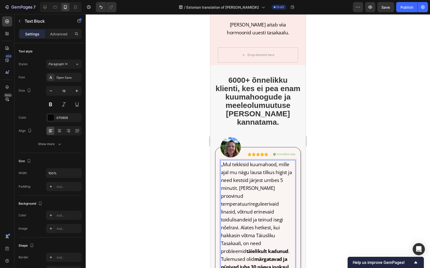
click at [274, 256] on strong "märgatavad ja püsivad juba 30 päeva jooksul" at bounding box center [255, 263] width 68 height 14
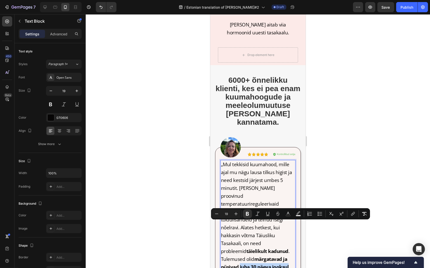
drag, startPoint x: 221, startPoint y: 225, endPoint x: 269, endPoint y: 225, distance: 48.1
click at [269, 256] on strong "märgatavad ja püsivad juba 30 päeva jooksul" at bounding box center [255, 263] width 68 height 14
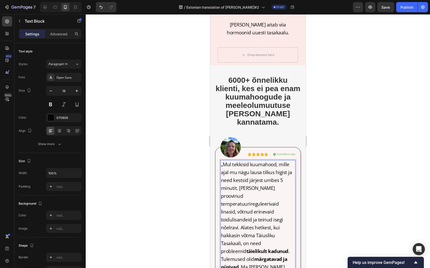
click at [285, 219] on p "„Mul tekkisid kuumahood, mille ajal mu nägu lausa tilkus higist ja need kestsid…" at bounding box center [258, 231] width 74 height 142
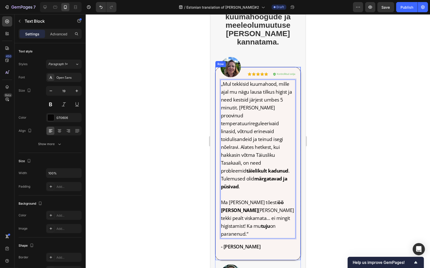
scroll to position [664, 0]
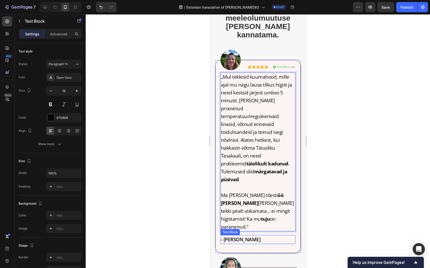
click at [242, 235] on p "- Grete L." at bounding box center [258, 239] width 74 height 8
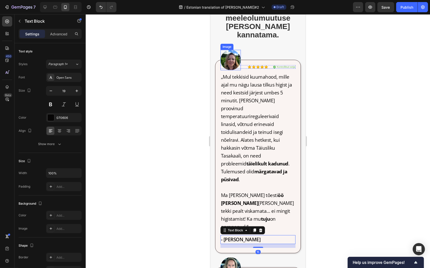
click at [230, 51] on img at bounding box center [230, 60] width 20 height 20
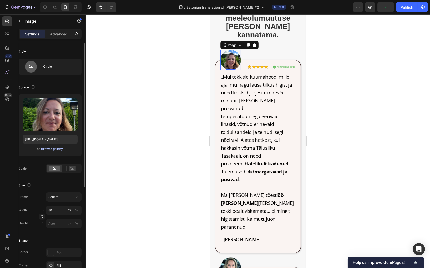
click at [49, 149] on div "Browse gallery" at bounding box center [52, 148] width 22 height 5
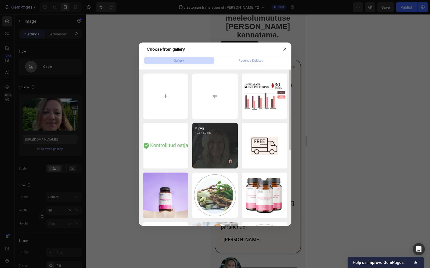
click at [201, 144] on div "8.png 1247.42 kb" at bounding box center [215, 146] width 46 height 46
type input "https://cdn.shopify.com/s/files/1/0973/7679/7018/files/gempages_583358439867024…"
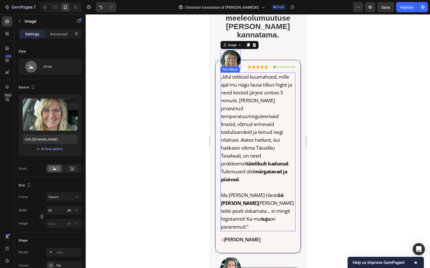
click at [251, 140] on p "„Mul tekkisid kuumahood, mille ajal mu nägu lausa tilkus higist ja need kestsid…" at bounding box center [258, 128] width 74 height 110
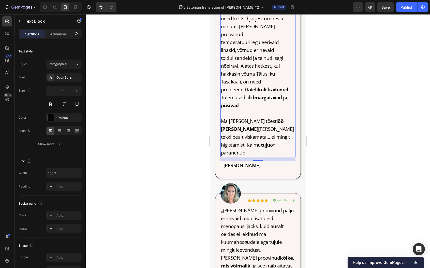
scroll to position [782, 0]
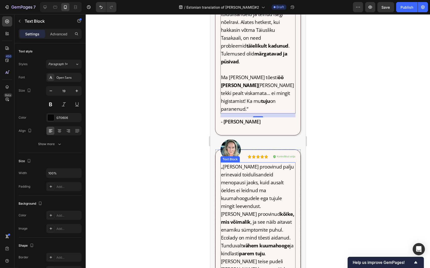
click at [265, 188] on p "„Olen proovinud palju erinevaid toidulisandeid menopausi jaoks, kuid ausalt öel…" at bounding box center [258, 230] width 74 height 134
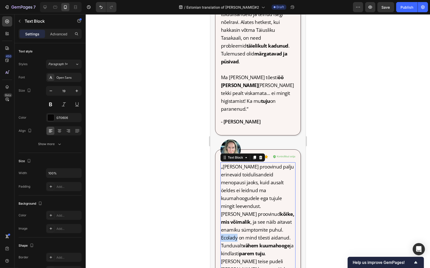
click at [264, 188] on p "„Olen proovinud palju erinevaid toidulisandeid menopausi jaoks, kuid ausalt öel…" at bounding box center [258, 230] width 74 height 134
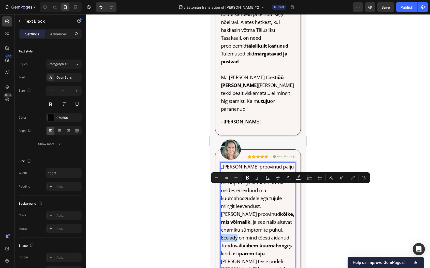
click at [263, 189] on p "„Olen proovinud palju erinevaid toidulisandeid menopausi jaoks, kuid ausalt öel…" at bounding box center [258, 230] width 74 height 134
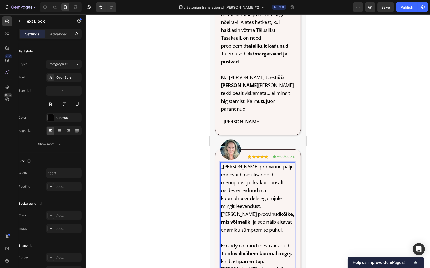
click at [233, 242] on p "Ecolady on mind tõesti aidanud. Tunduvalt vähem kuumahooge ja kindlasti parem t…" at bounding box center [258, 273] width 74 height 63
click at [240, 242] on p "Täiuslik Tasakaal on mind tõesti aidanud. Tunduvalt vähem kuumahooge ja kindlas…" at bounding box center [258, 273] width 74 height 63
click at [231, 242] on p "Täiuslik Tasakaal on mind tõesti aidanud. Tunduvalt vähem kuumahooge ja kindlas…" at bounding box center [258, 273] width 74 height 63
click at [233, 242] on p "Täiuslik Tasakaal on mind tõesti aidanud. Tunduvalt vähem kuumahooge ja kindlas…" at bounding box center [258, 273] width 74 height 63
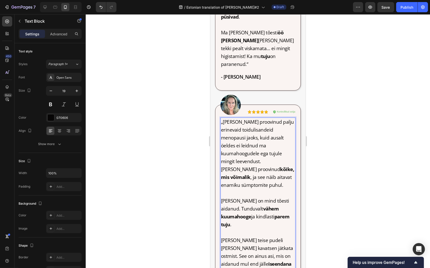
scroll to position [828, 0]
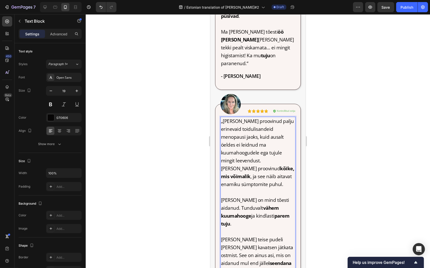
click at [228, 235] on p "Olen juba teise pudeli peal ja kavatsen jätkata ostmist. See on ainus asi, mis …" at bounding box center [258, 254] width 74 height 39
click at [254, 228] on p "Rich Text Editor. Editing area: main" at bounding box center [258, 232] width 74 height 8
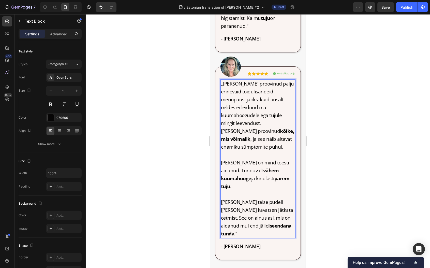
scroll to position [886, 0]
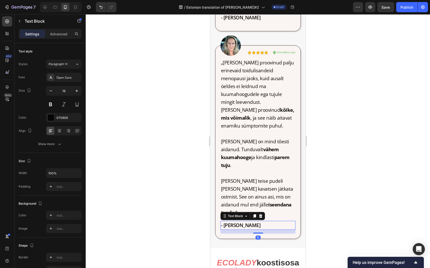
click at [241, 221] on p "- Sandra P." at bounding box center [258, 225] width 74 height 8
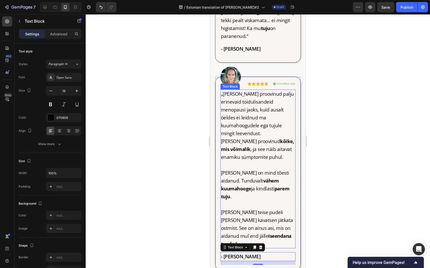
scroll to position [969, 0]
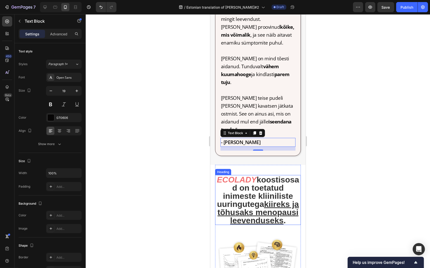
click at [256, 175] on icon "ECOLADY" at bounding box center [237, 179] width 40 height 9
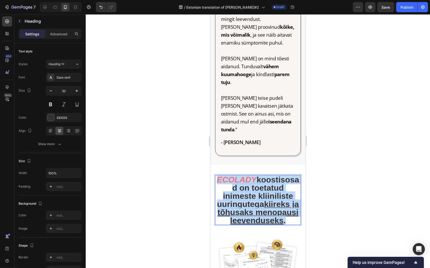
click at [256, 175] on icon "ECOLADY" at bounding box center [237, 179] width 40 height 9
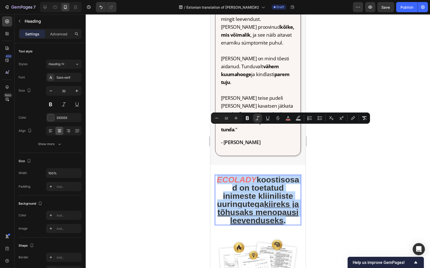
click at [256, 175] on icon "ECOLADY" at bounding box center [237, 179] width 40 height 9
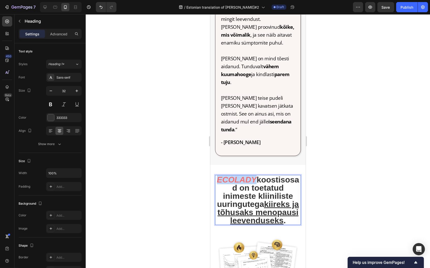
click at [256, 175] on icon "ECOLADY" at bounding box center [237, 179] width 40 height 9
click at [256, 175] on p "Täisuliku Tasakaalu koostisosad on toetatud inimeste kliiniliste uuringutega ki…" at bounding box center [257, 199] width 85 height 49
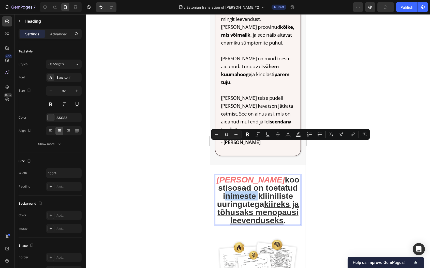
drag, startPoint x: 261, startPoint y: 146, endPoint x: 288, endPoint y: 144, distance: 26.7
click at [288, 175] on p "Täisuliku Tasakaalu koostisosad on toetatud inimeste kliiniliste uuringutega ki…" at bounding box center [257, 199] width 85 height 49
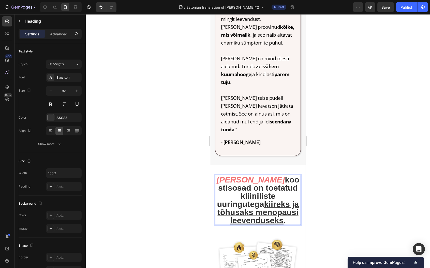
scroll to position [977, 0]
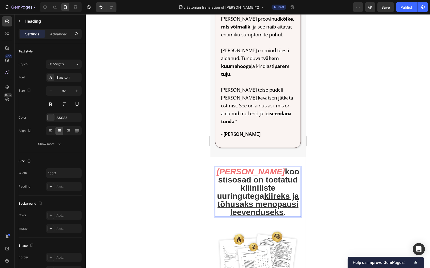
click at [265, 167] on p "Täisuliku Tasakaalu koostisosad on toetatud kliiniliste uuringutega kiireks ja …" at bounding box center [257, 191] width 85 height 49
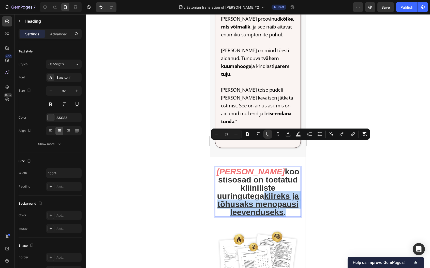
drag, startPoint x: 267, startPoint y: 147, endPoint x: 286, endPoint y: 173, distance: 32.6
click at [286, 173] on p "Täisuliku Tasakaalu koostisosad on toetatud kliiniliste uuringutega kiireks ja …" at bounding box center [257, 191] width 85 height 49
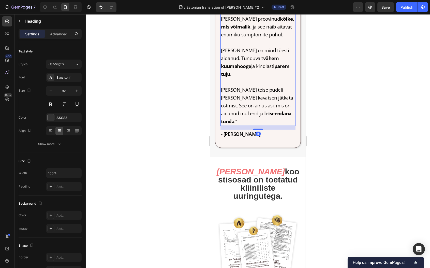
click at [256, 110] on strong "iseendana tunda" at bounding box center [256, 117] width 70 height 14
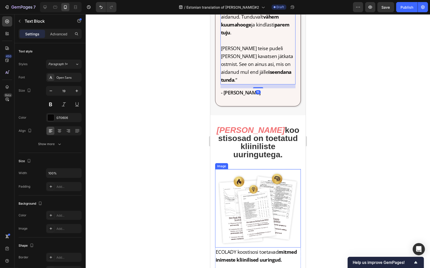
scroll to position [1063, 0]
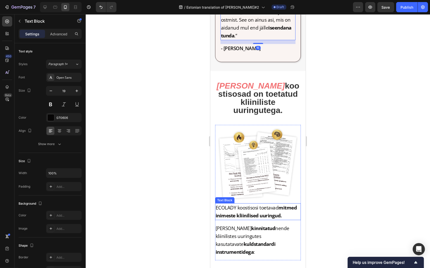
click at [227, 204] on strong "mitmed inimeste kliinilised uuringud." at bounding box center [255, 211] width 81 height 14
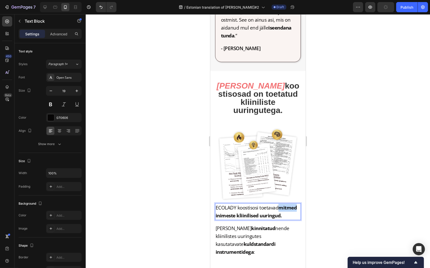
click at [227, 204] on strong "mitmed inimeste kliinilised uuringud." at bounding box center [255, 211] width 81 height 14
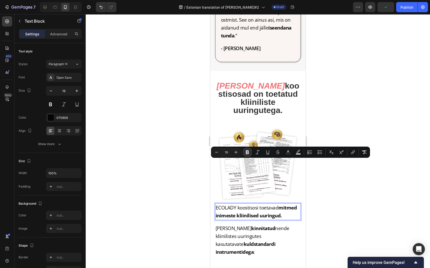
click at [231, 204] on strong "mitmed inimeste kliinilised uuringud." at bounding box center [255, 211] width 81 height 14
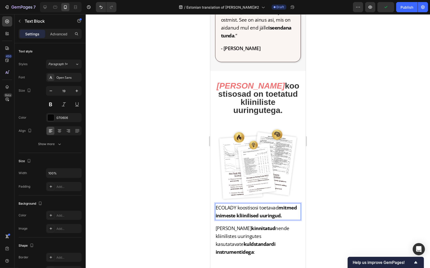
click at [223, 204] on p "ECOLADY koostisosi toetavad mitmed inimeste kliinilised uuringud." at bounding box center [257, 212] width 85 height 16
click at [238, 125] on img at bounding box center [258, 164] width 86 height 78
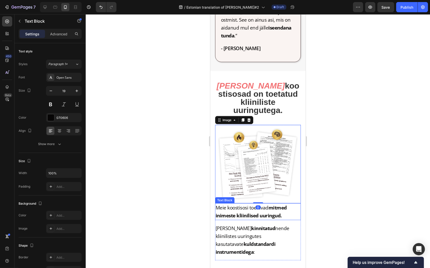
click at [234, 204] on strong "mitmed inimeste kliinilised uuringud." at bounding box center [250, 211] width 71 height 14
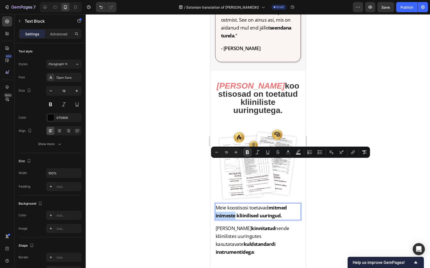
drag, startPoint x: 235, startPoint y: 163, endPoint x: 214, endPoint y: 164, distance: 21.1
click at [215, 203] on div "Meie koostisosi toetavad mitmed inimeste kliinilised uuringud." at bounding box center [258, 211] width 86 height 17
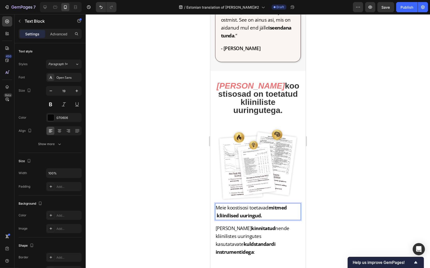
click at [216, 204] on strong "mitmed kliinilised uuringud." at bounding box center [250, 211] width 71 height 14
click at [238, 224] on p "Ja kinnitatud nende kliinilistes uuringutes kasutatavate kuldstandardi instrume…" at bounding box center [257, 240] width 85 height 32
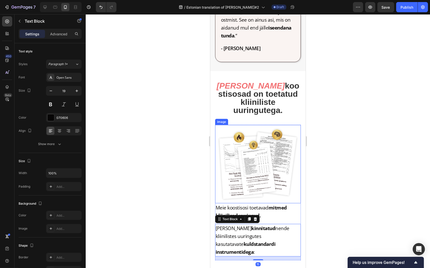
click at [250, 125] on img at bounding box center [258, 164] width 86 height 78
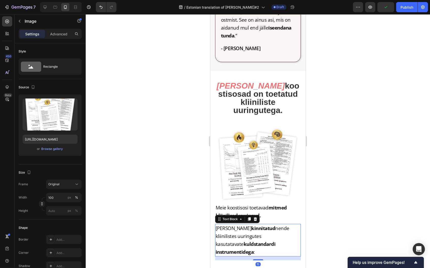
click at [280, 224] on p "Ja kinnitatud nende kliinilistes uuringutes kasutatavate kuldstandardi instrume…" at bounding box center [257, 240] width 85 height 32
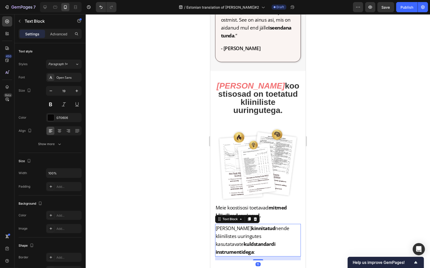
click at [255, 217] on icon at bounding box center [254, 219] width 3 height 4
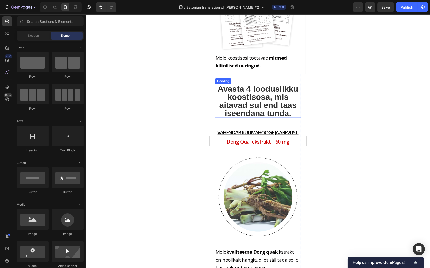
scroll to position [1181, 0]
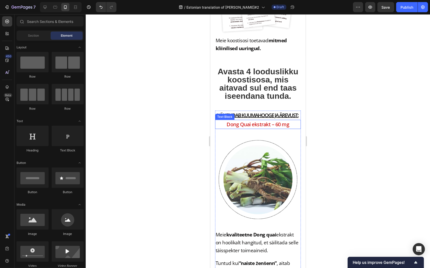
click at [242, 128] on p "Dong Quai ekstrakt – 60 mg" at bounding box center [257, 124] width 85 height 8
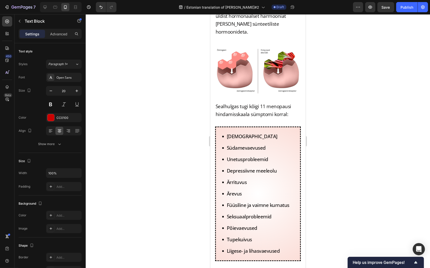
scroll to position [1092, 0]
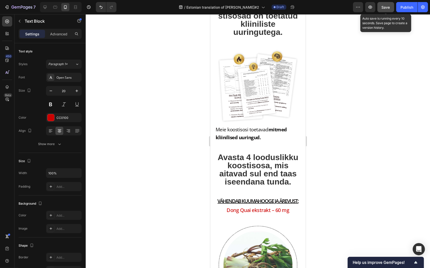
click at [387, 8] on span "Save" at bounding box center [386, 7] width 8 height 4
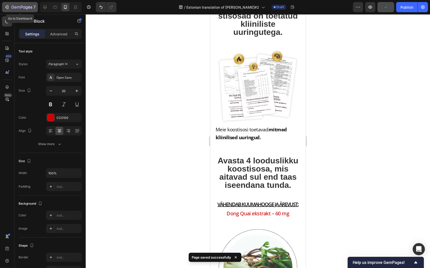
click at [4, 6] on icon "button" at bounding box center [6, 7] width 5 height 5
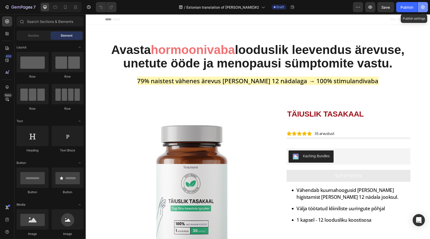
click at [421, 8] on icon "button" at bounding box center [423, 7] width 4 height 4
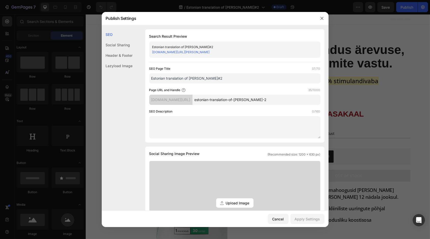
drag, startPoint x: 275, startPoint y: 99, endPoint x: 210, endPoint y: 99, distance: 64.6
click at [210, 99] on div "[DOMAIN_NAME][URL] estonian-translation-of-[PERSON_NAME]-2" at bounding box center [234, 100] width 171 height 10
type input "tasakaal"
click at [309, 221] on div "Apply Settings" at bounding box center [307, 218] width 25 height 5
click at [388, 31] on div at bounding box center [215, 119] width 430 height 239
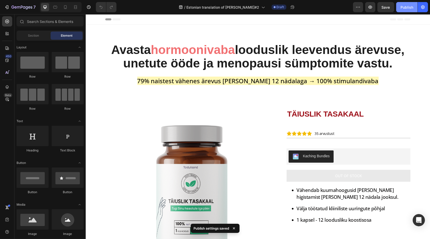
click at [403, 7] on div "Publish" at bounding box center [407, 7] width 13 height 5
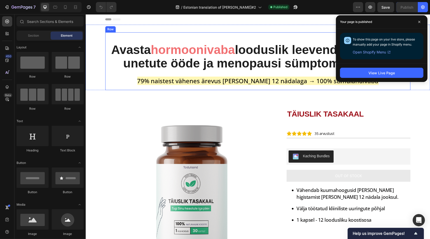
click at [235, 48] on span "hormoonivaba" at bounding box center [193, 49] width 84 height 13
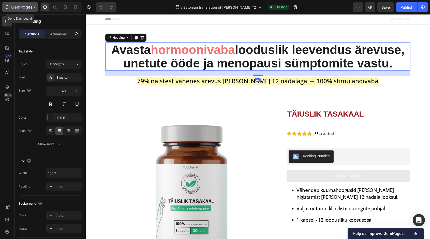
click at [10, 6] on div "7" at bounding box center [19, 7] width 31 height 6
